Goal: Information Seeking & Learning: Learn about a topic

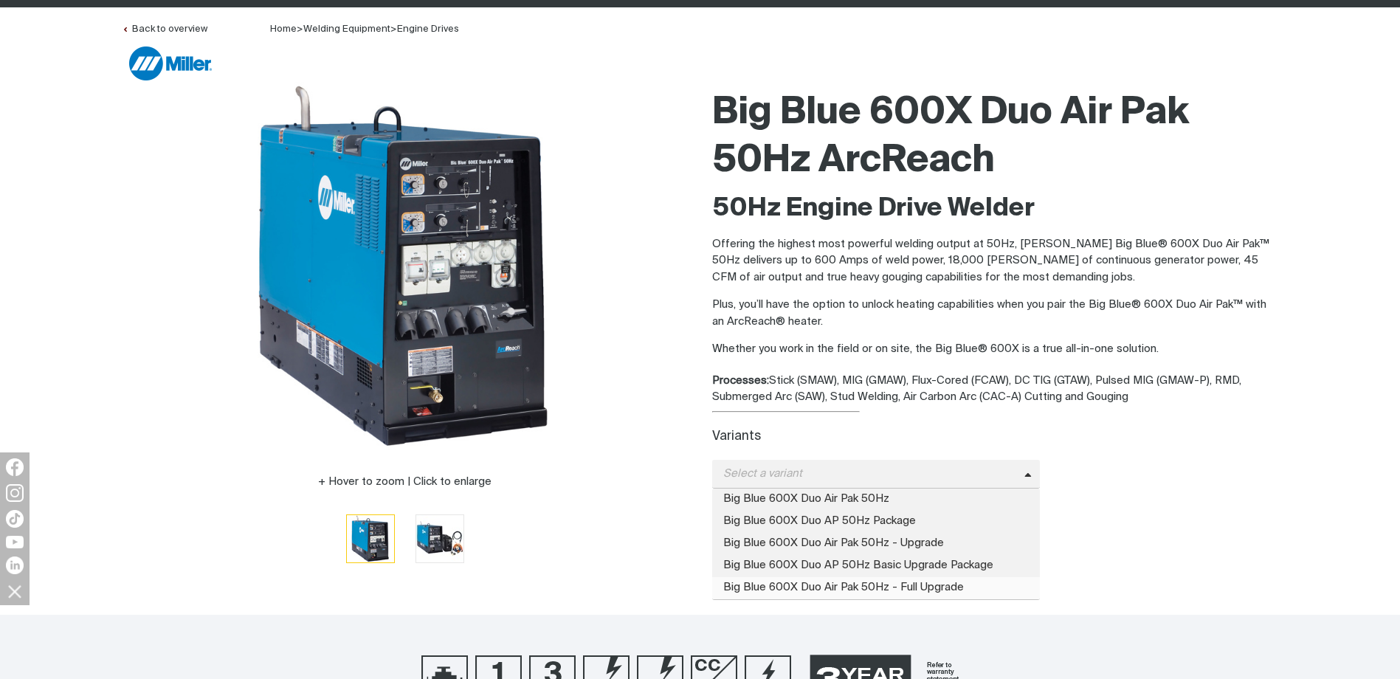
scroll to position [123, 0]
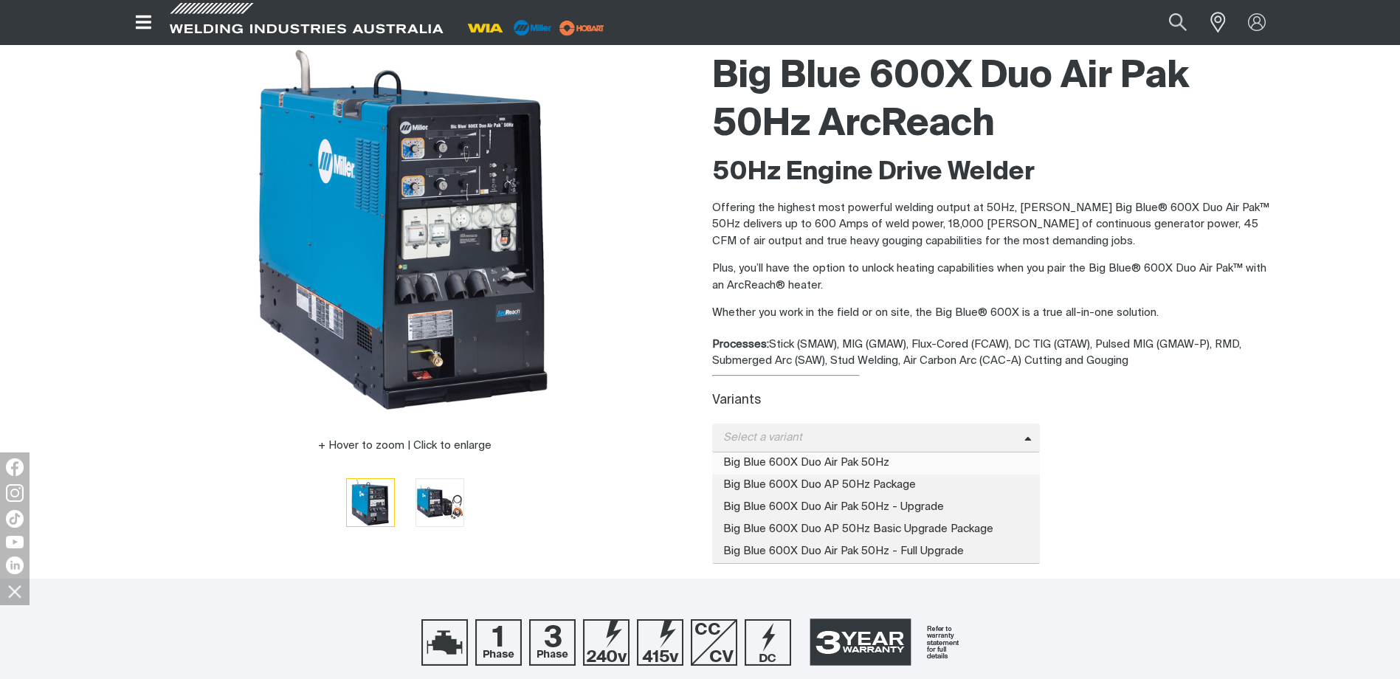
click at [824, 452] on span "Big Blue 600X Duo Air Pak 50Hz" at bounding box center [876, 463] width 328 height 22
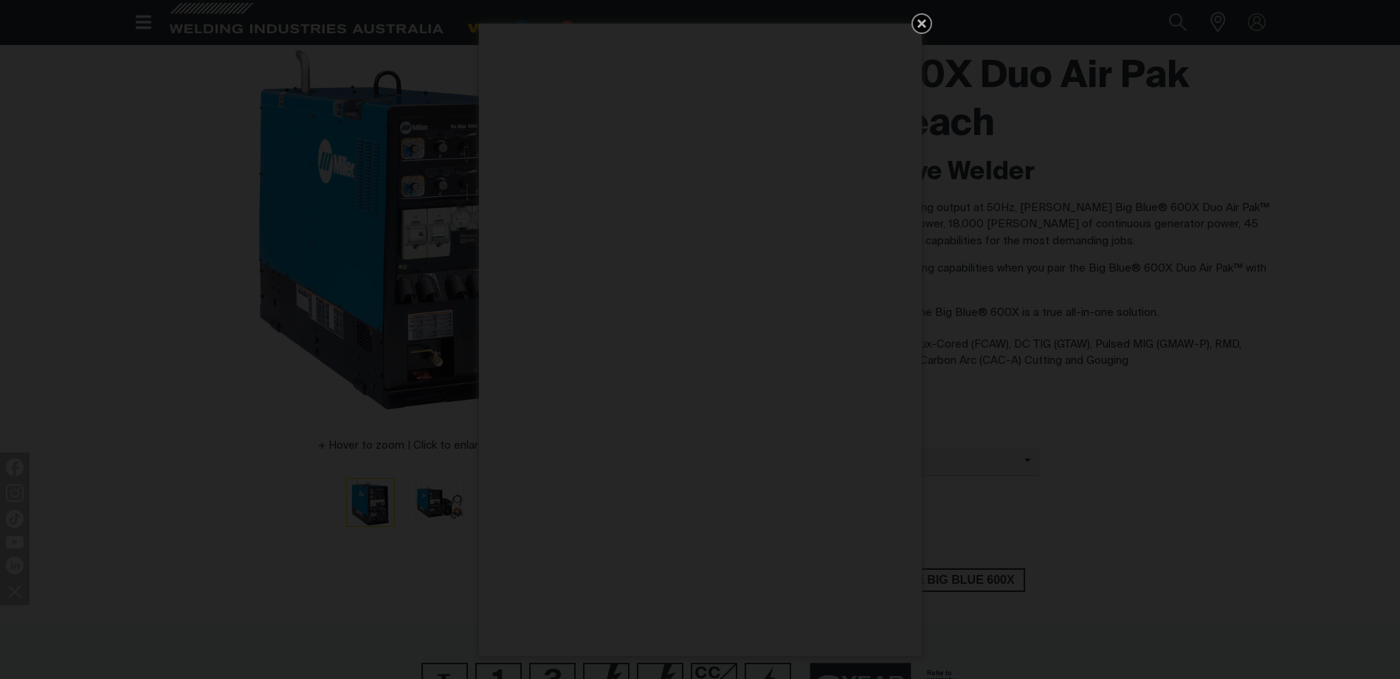
click at [1041, 433] on div "Get 5 WIA Welding Guides Free!" at bounding box center [700, 339] width 1400 height 679
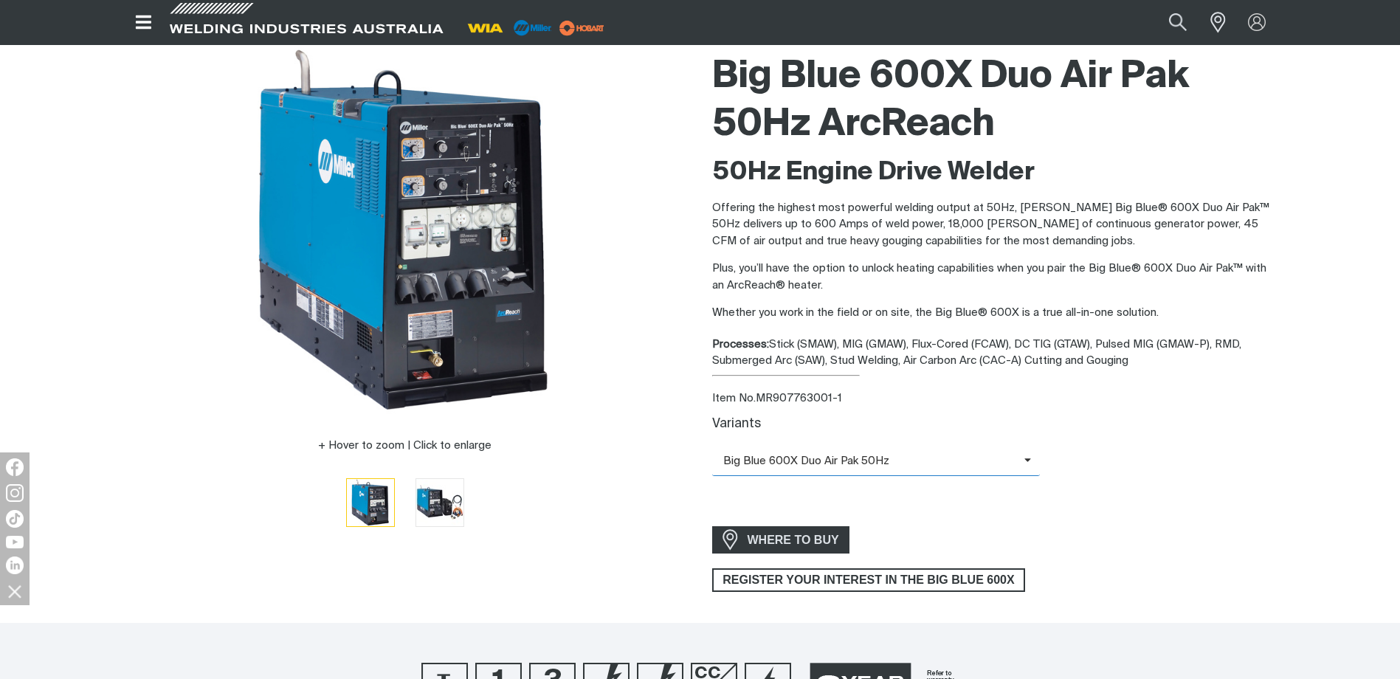
click at [908, 455] on icon at bounding box center [900, 460] width 22 height 11
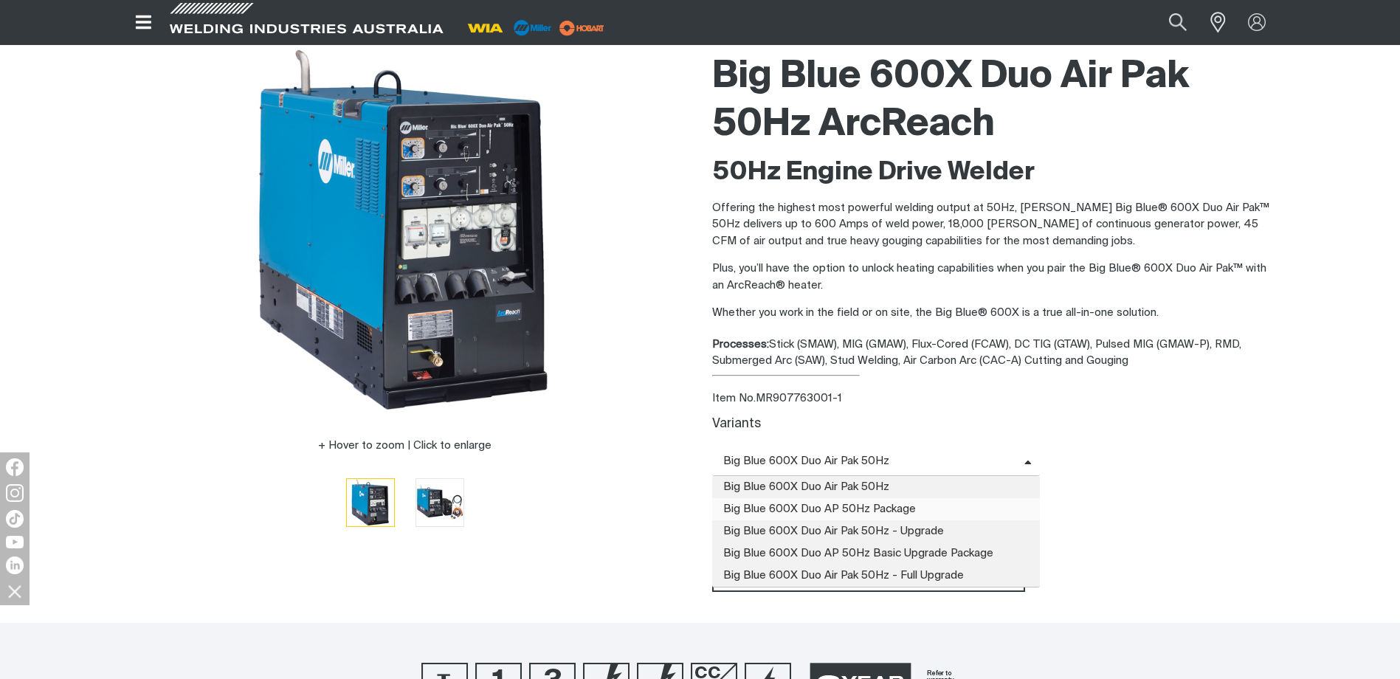
click at [908, 498] on span "Big Blue 600X Duo AP 50Hz Package" at bounding box center [876, 509] width 328 height 22
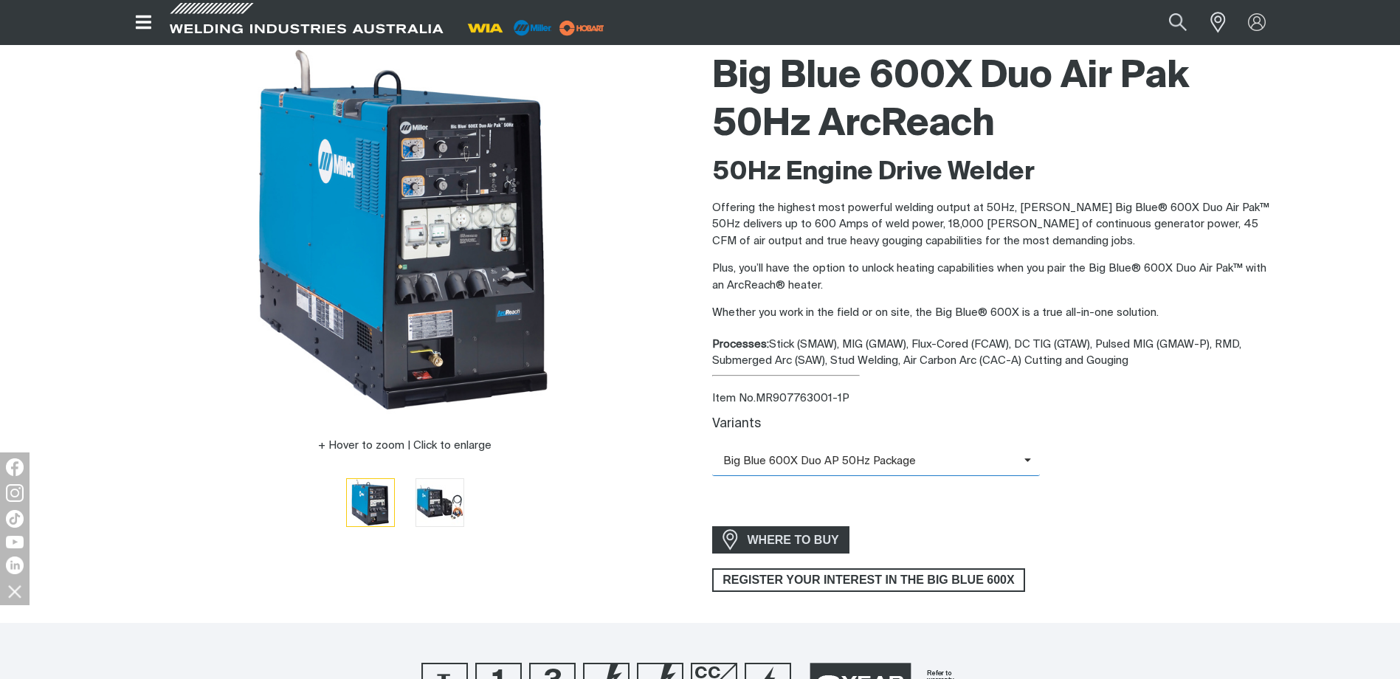
click at [901, 453] on span "Big Blue 600X Duo AP 50Hz Package" at bounding box center [868, 461] width 312 height 17
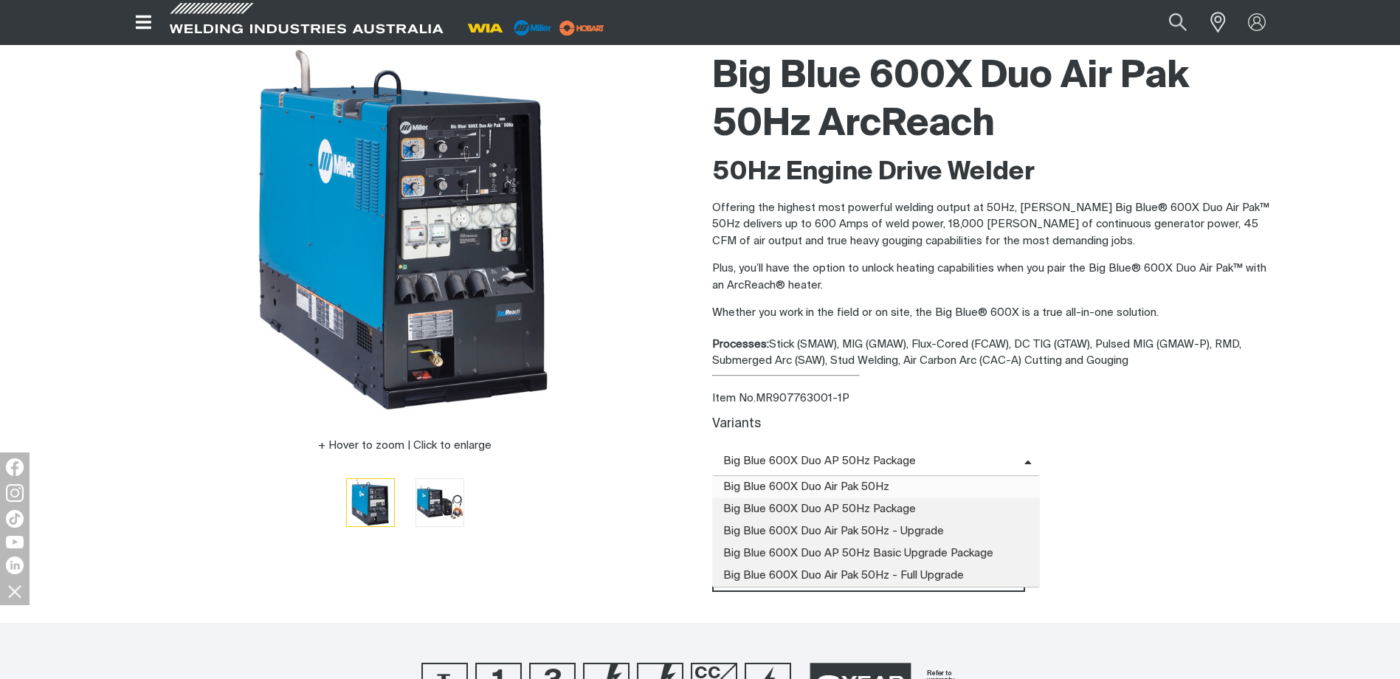
click at [892, 477] on span "Big Blue 600X Duo Air Pak 50Hz" at bounding box center [876, 487] width 328 height 22
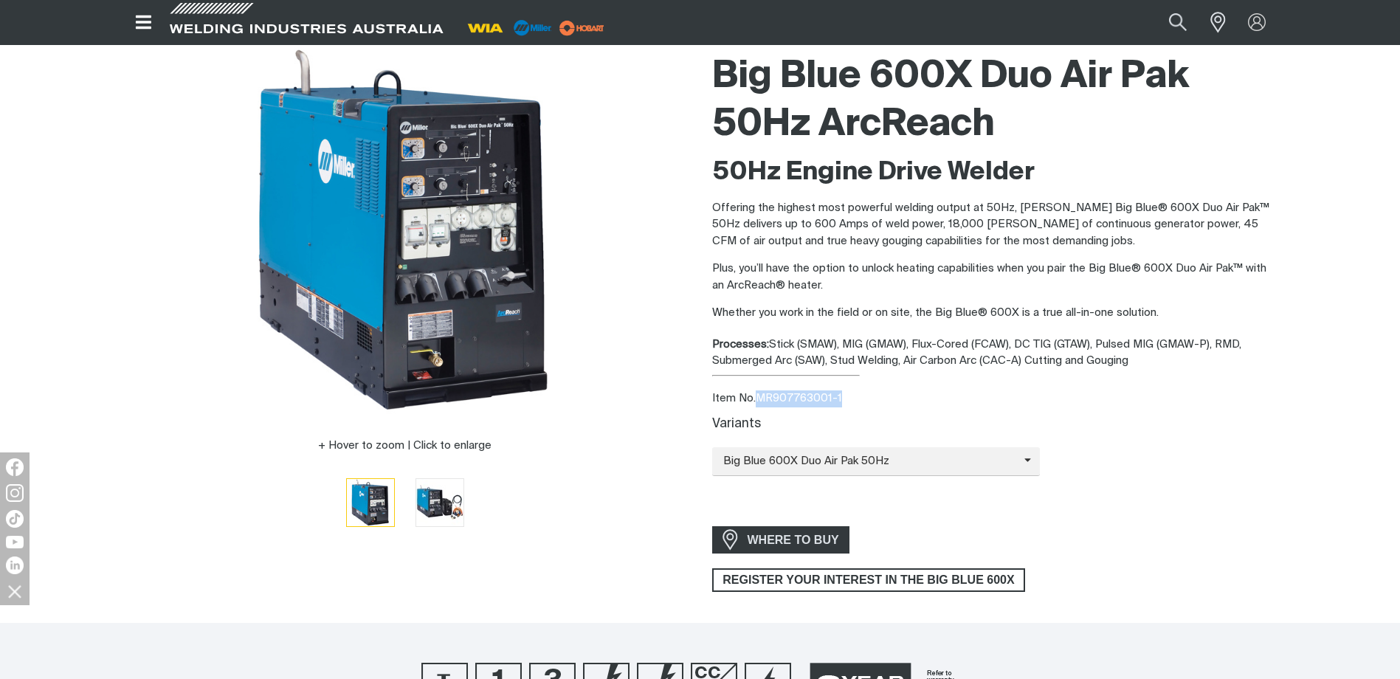
drag, startPoint x: 836, startPoint y: 394, endPoint x: 759, endPoint y: 398, distance: 76.8
click at [759, 398] on div "Item No. MR907763001-1" at bounding box center [995, 398] width 567 height 17
drag, startPoint x: 759, startPoint y: 398, endPoint x: 876, endPoint y: 436, distance: 122.8
click at [876, 436] on div "Variants Big Blue 600X Duo Air Pak 50Hz Big Blue 600X Duo Air Pak 50Hz Big Blue…" at bounding box center [995, 464] width 567 height 94
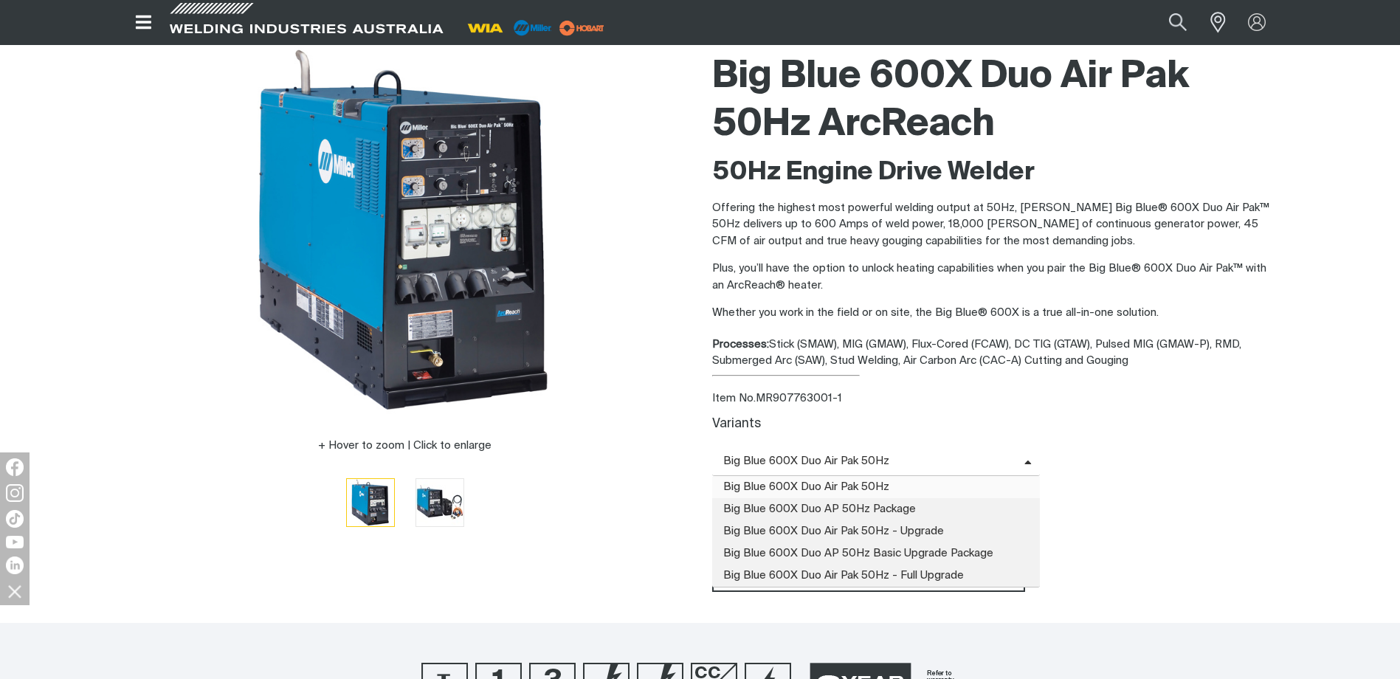
click at [880, 458] on span "Big Blue 600X Duo Air Pak 50Hz" at bounding box center [868, 461] width 312 height 17
click at [897, 508] on span "Big Blue 600X Duo AP 50Hz Package" at bounding box center [876, 509] width 328 height 22
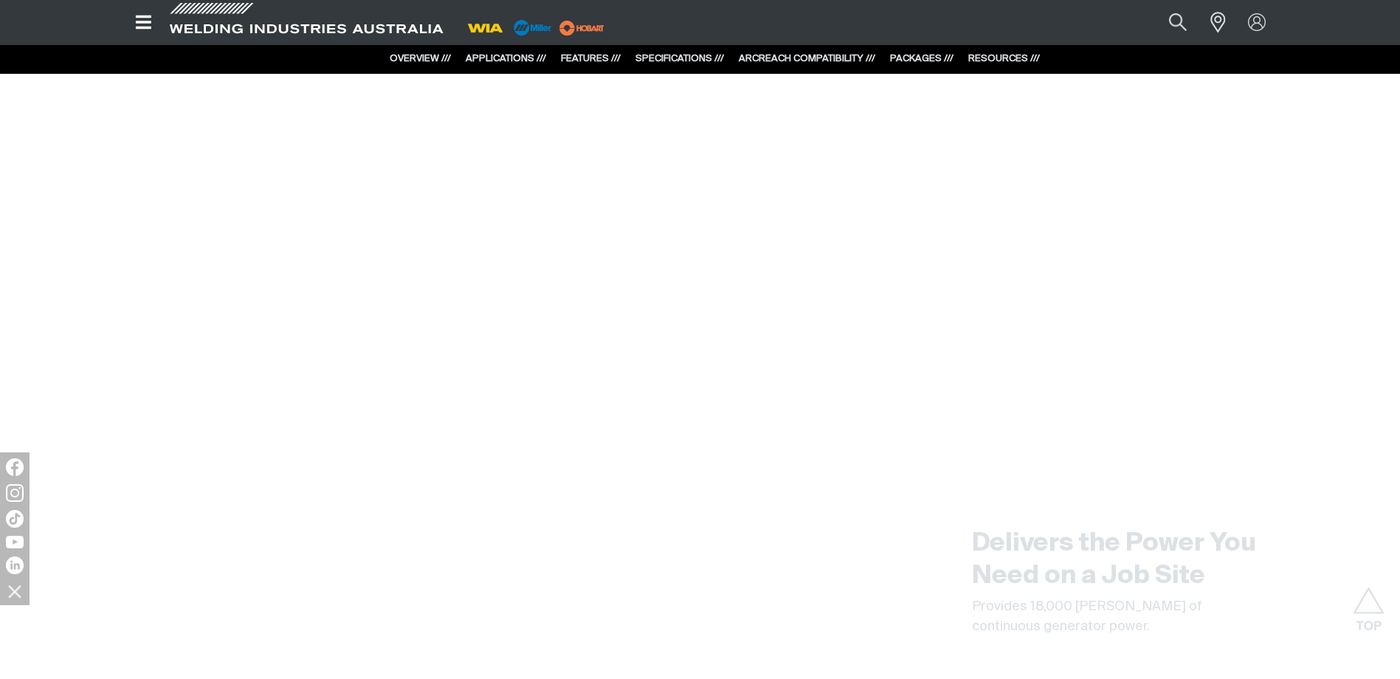
scroll to position [2163, 0]
